Goal: Find specific page/section

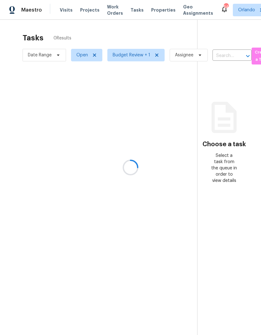
scroll to position [25, 0]
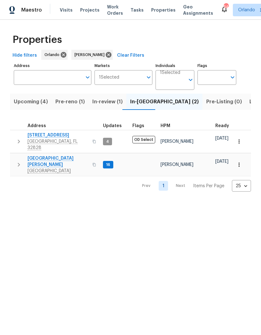
click at [75, 103] on span "Pre-reno (1)" at bounding box center [69, 101] width 29 height 9
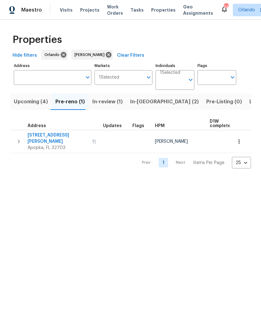
click at [144, 103] on span "In-[GEOGRAPHIC_DATA] (2)" at bounding box center [164, 101] width 69 height 9
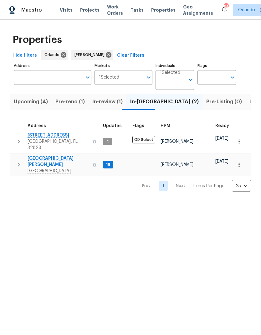
click at [71, 104] on span "Pre-reno (1)" at bounding box center [69, 101] width 29 height 9
